Goal: Information Seeking & Learning: Learn about a topic

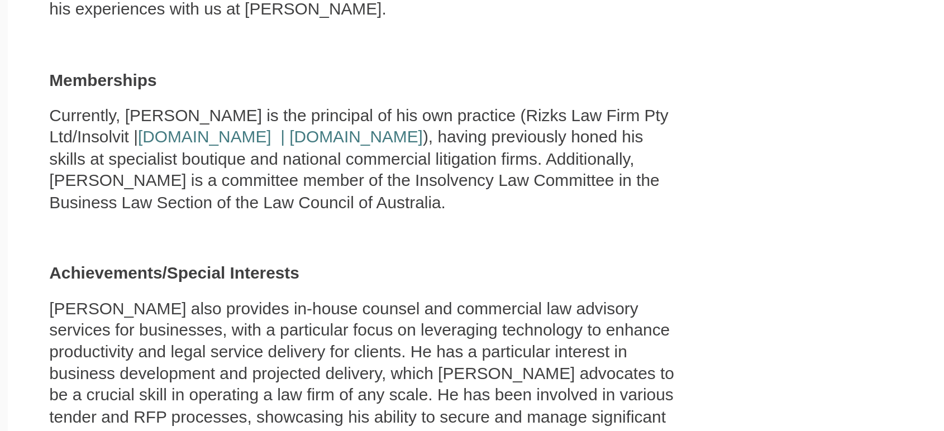
scroll to position [760, 0]
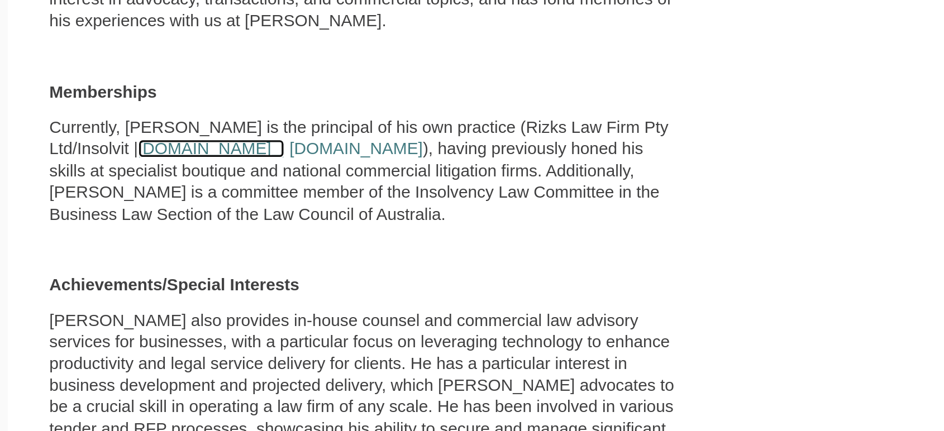
click at [202, 158] on link "www.rizks.com.au |" at bounding box center [237, 163] width 89 height 11
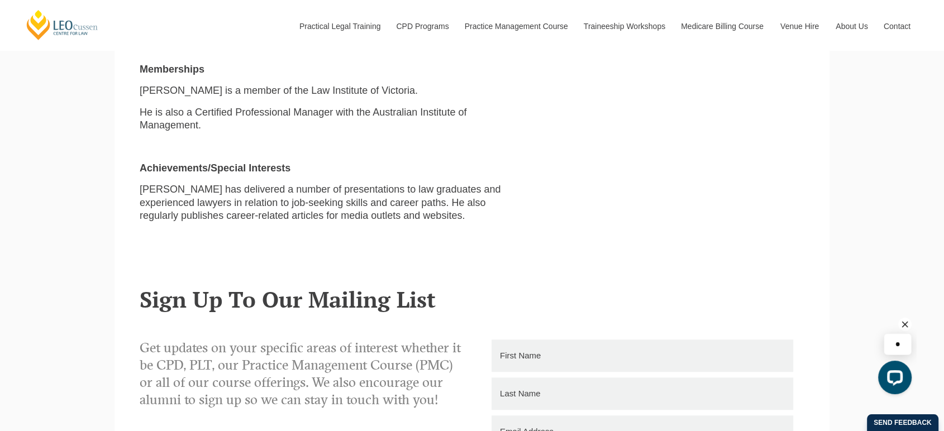
scroll to position [947, 0]
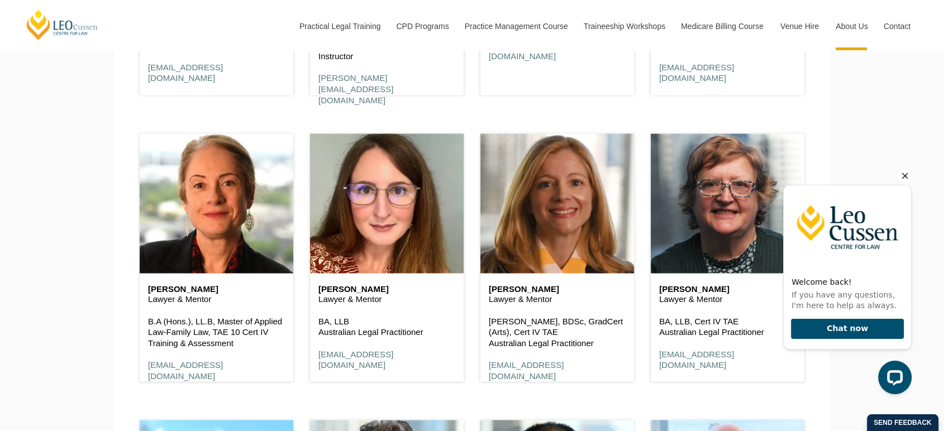
scroll to position [2020, 0]
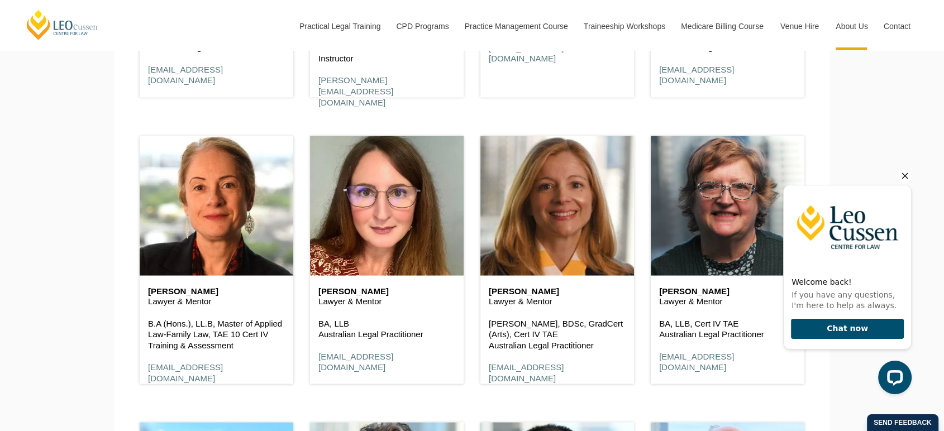
click at [677, 116] on div "Judy Dredge Lawyer & Mentor BA, LLB, Cert IV TAE Australian Legal Practitioner …" at bounding box center [727, 254] width 170 height 287
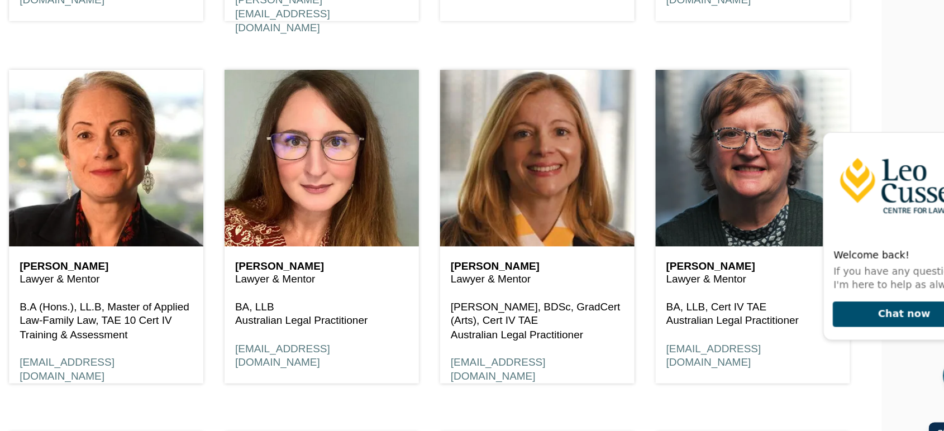
click at [641, 226] on div "Emma Ladakis Lawyer & Mentor J.D, BDSc, GradCert (Arts), Cert IV TAE Australian…" at bounding box center [557, 254] width 170 height 287
click at [640, 249] on div "Emma Ladakis Lawyer & Mentor J.D, BDSc, GradCert (Arts), Cert IV TAE Australian…" at bounding box center [557, 254] width 170 height 287
click at [640, 244] on div "Emma Ladakis Lawyer & Mentor J.D, BDSc, GradCert (Arts), Cert IV TAE Australian…" at bounding box center [557, 254] width 170 height 287
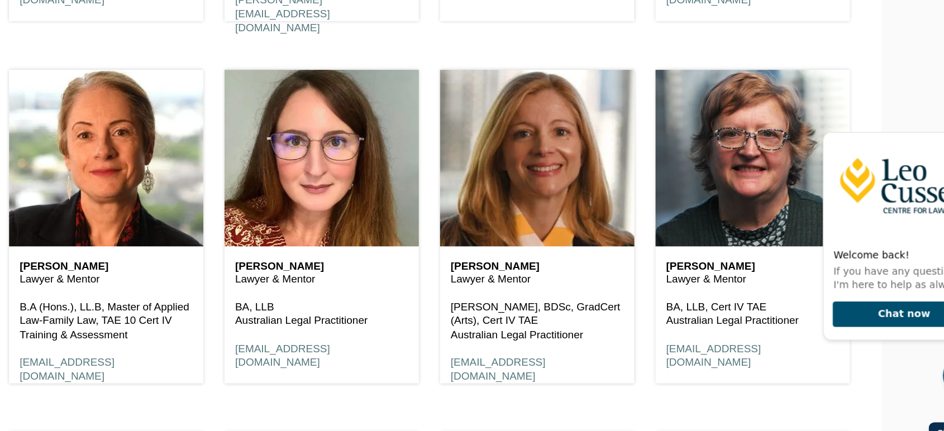
scroll to position [2019, 0]
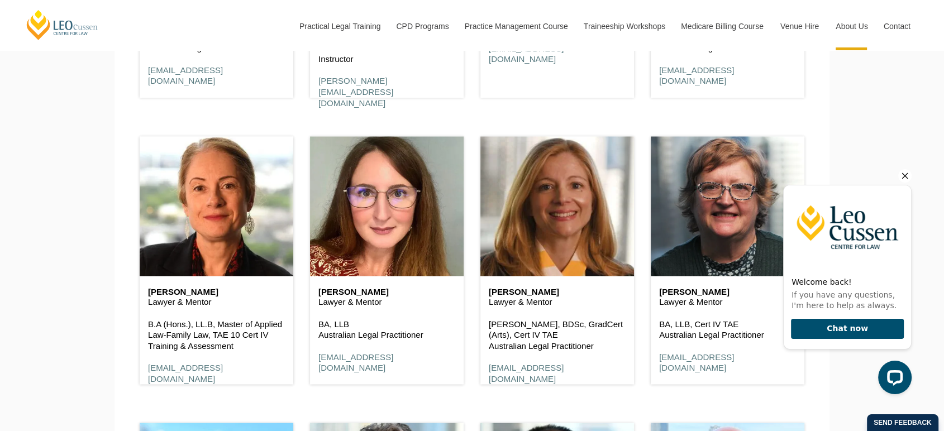
click at [374, 263] on header at bounding box center [387, 206] width 154 height 140
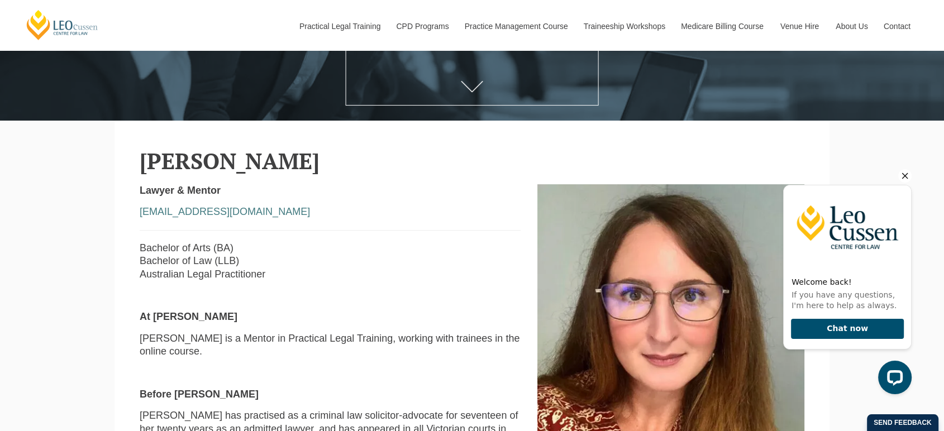
scroll to position [248, 0]
click at [904, 178] on icon "Hide greeting" at bounding box center [904, 175] width 13 height 13
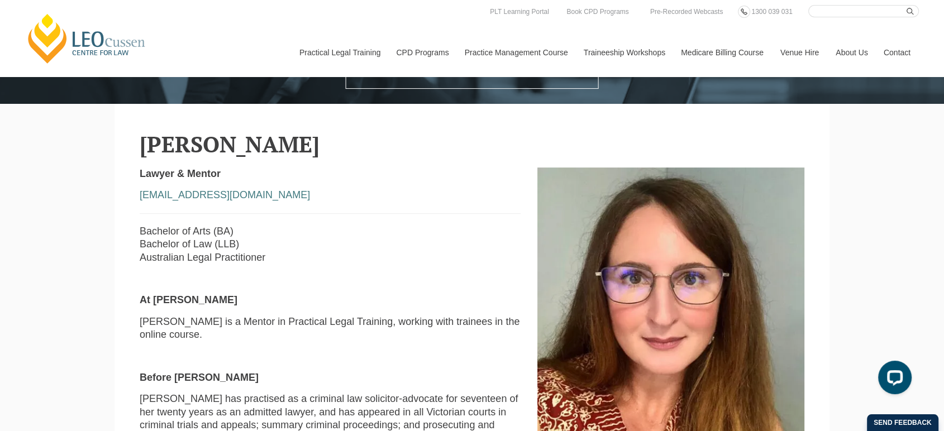
scroll to position [277, 0]
